Goal: Transaction & Acquisition: Purchase product/service

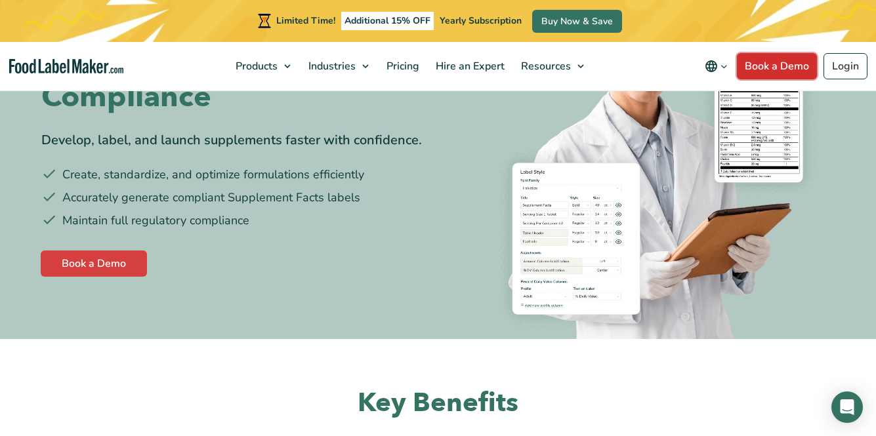
click at [817, 71] on link "Book a Demo" at bounding box center [777, 66] width 80 height 26
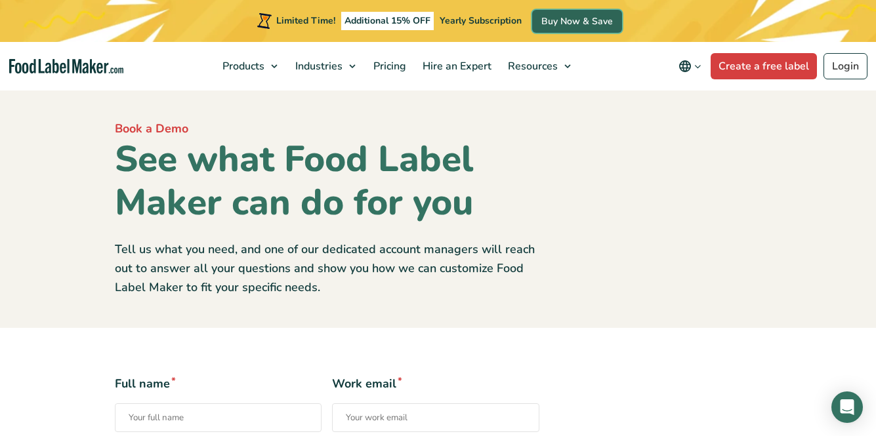
click at [592, 24] on link "Buy Now & Save" at bounding box center [577, 21] width 90 height 23
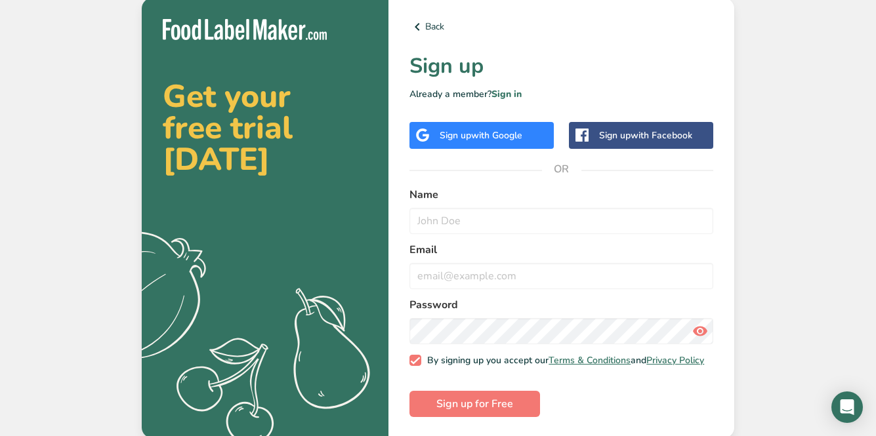
scroll to position [6, 0]
